Goal: Communication & Community: Answer question/provide support

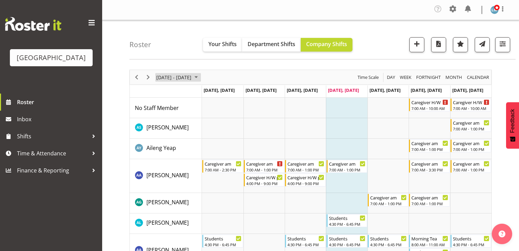
click at [200, 76] on span "August 25 - 31, 2025" at bounding box center [196, 77] width 8 height 9
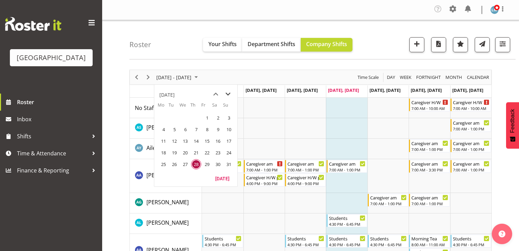
click at [226, 92] on span "next month" at bounding box center [228, 94] width 12 height 12
click at [163, 151] on span "22" at bounding box center [163, 152] width 10 height 10
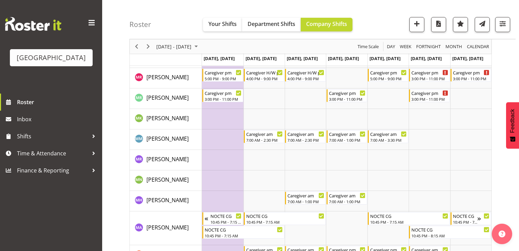
scroll to position [1554, 0]
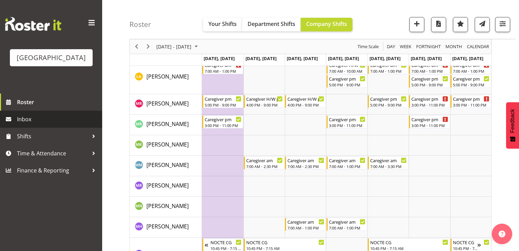
click at [28, 124] on span "Inbox" at bounding box center [58, 119] width 82 height 10
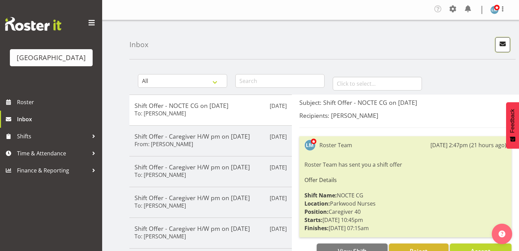
click at [502, 43] on span "button" at bounding box center [503, 43] width 9 height 9
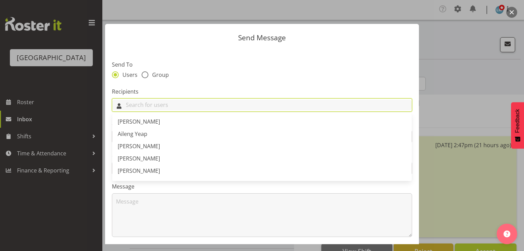
click at [219, 106] on input "text" at bounding box center [261, 105] width 299 height 11
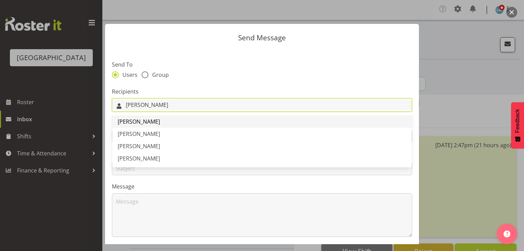
type input "Mary"
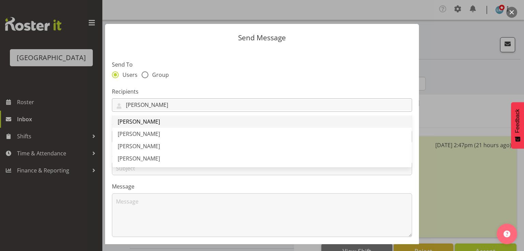
click at [138, 121] on span "Mary Smith" at bounding box center [139, 121] width 42 height 7
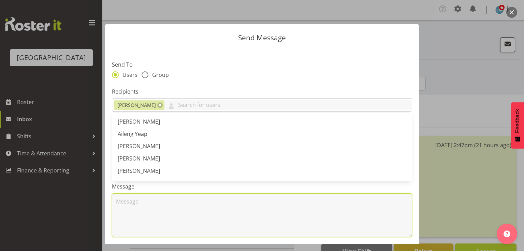
click at [145, 224] on textarea at bounding box center [262, 215] width 300 height 44
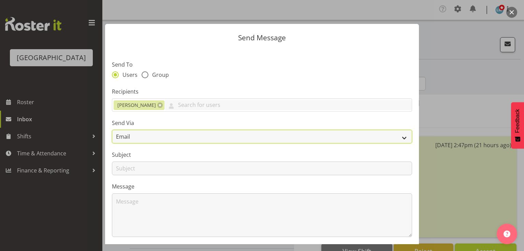
drag, startPoint x: 400, startPoint y: 137, endPoint x: 395, endPoint y: 139, distance: 5.3
click at [400, 137] on select "Email SMS" at bounding box center [262, 137] width 300 height 14
select select "sms"
click at [112, 130] on select "Email SMS" at bounding box center [262, 137] width 300 height 14
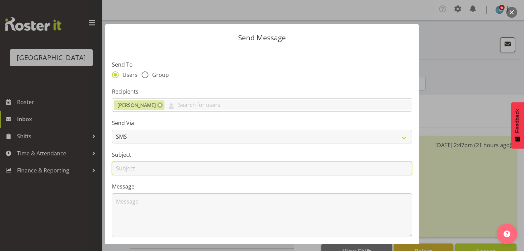
click at [127, 169] on input "text" at bounding box center [262, 168] width 300 height 14
type input "Leave"
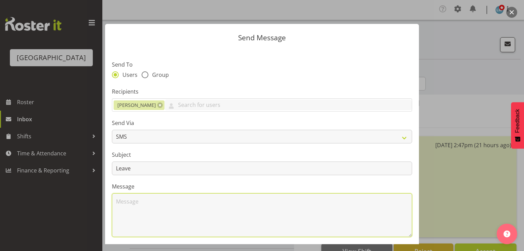
click at [153, 211] on textarea at bounding box center [262, 215] width 300 height 44
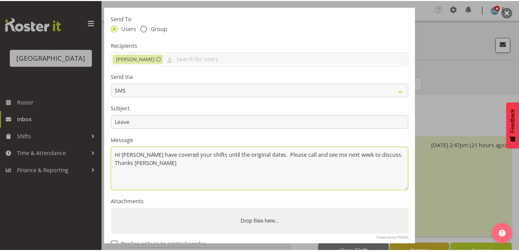
scroll to position [82, 0]
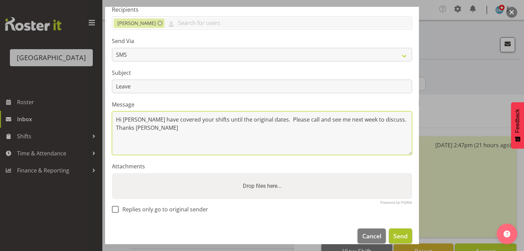
type textarea "Hi Mary I have covered your shifts until the original dates. Please call and se…"
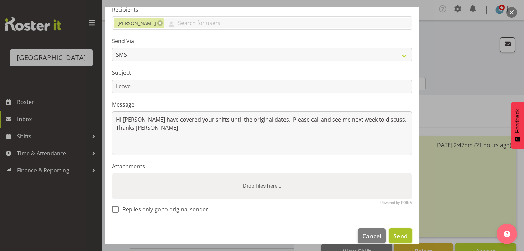
click at [393, 236] on span "Send" at bounding box center [400, 235] width 14 height 9
